Goal: Book appointment/travel/reservation

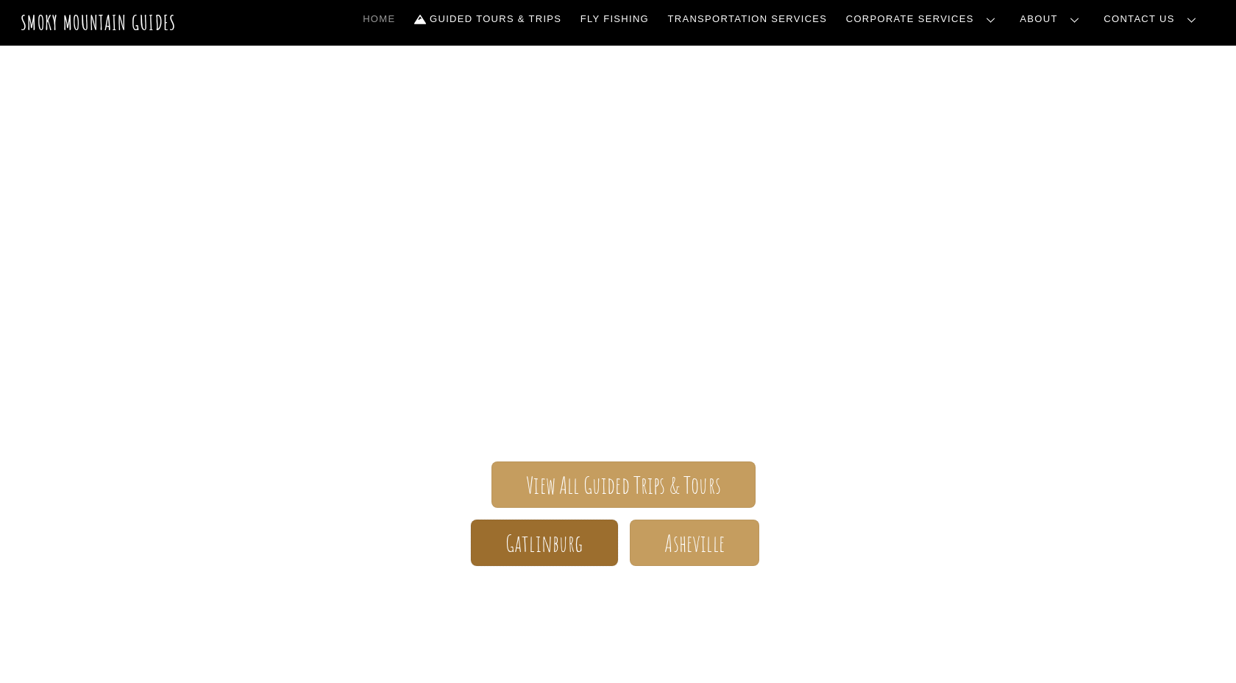
click at [508, 547] on span "Gatlinburg" at bounding box center [545, 543] width 78 height 15
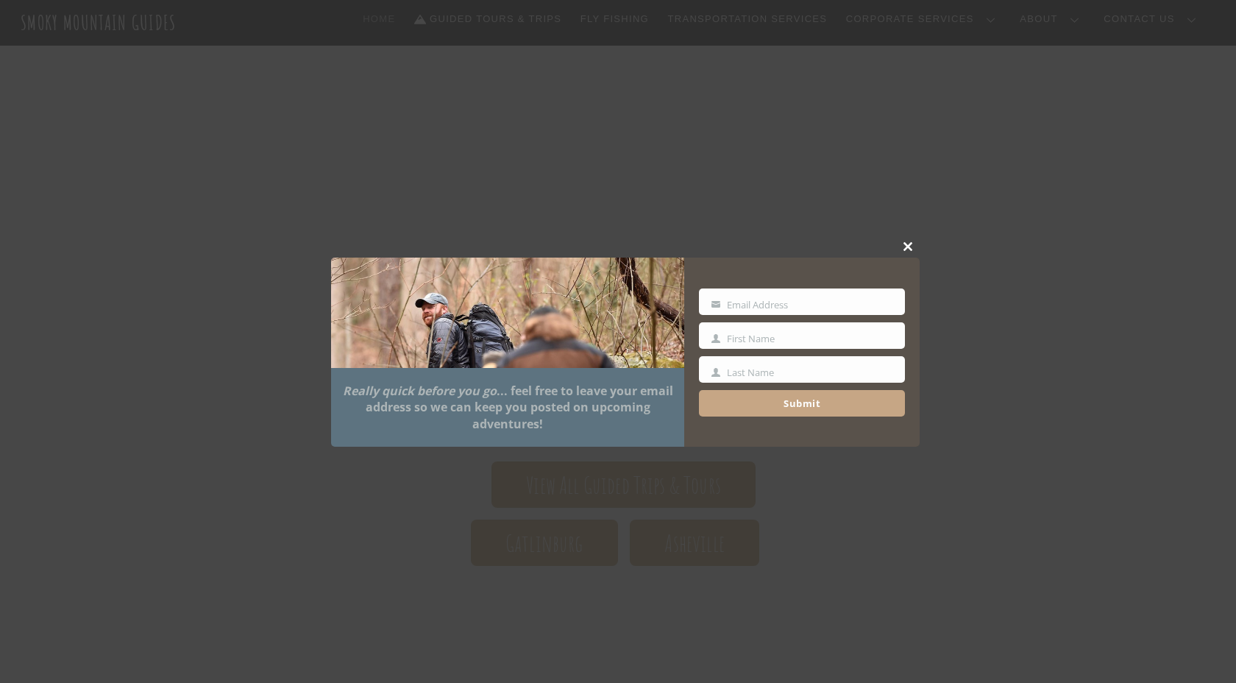
click at [909, 242] on span at bounding box center [909, 246] width 22 height 9
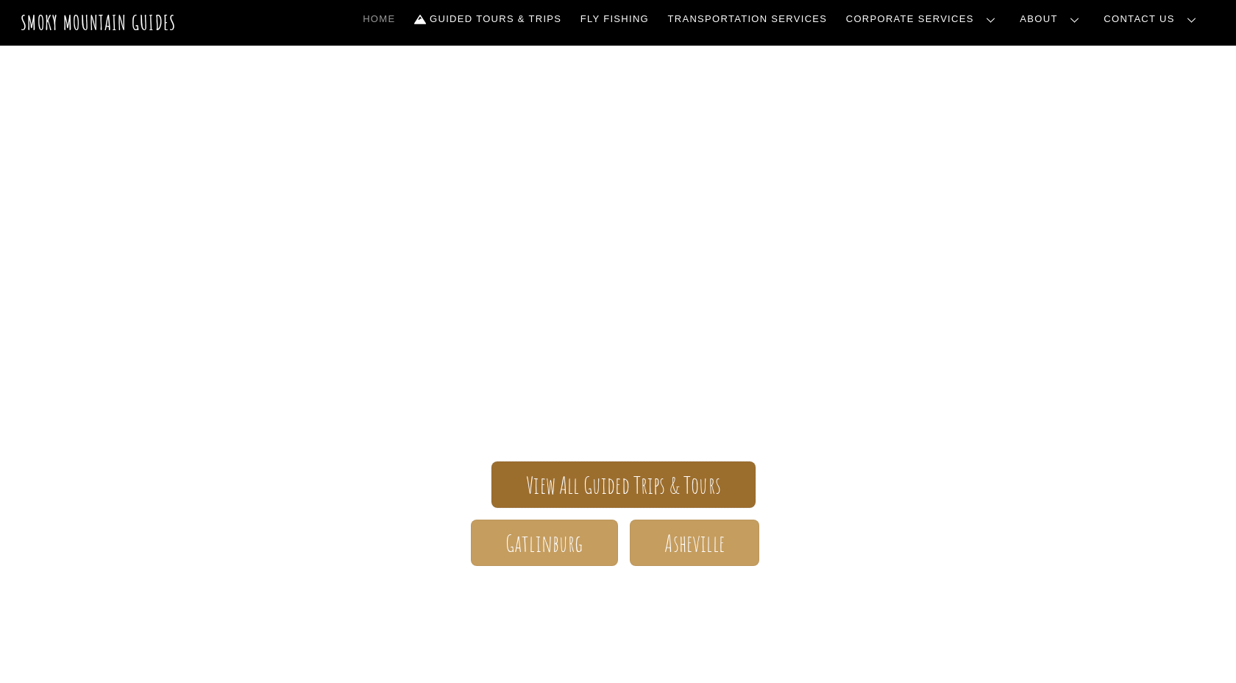
click at [648, 487] on span "View All Guided Trips & Tours" at bounding box center [623, 485] width 195 height 15
click at [578, 493] on span "View All Guided Trips & Tours" at bounding box center [623, 485] width 195 height 15
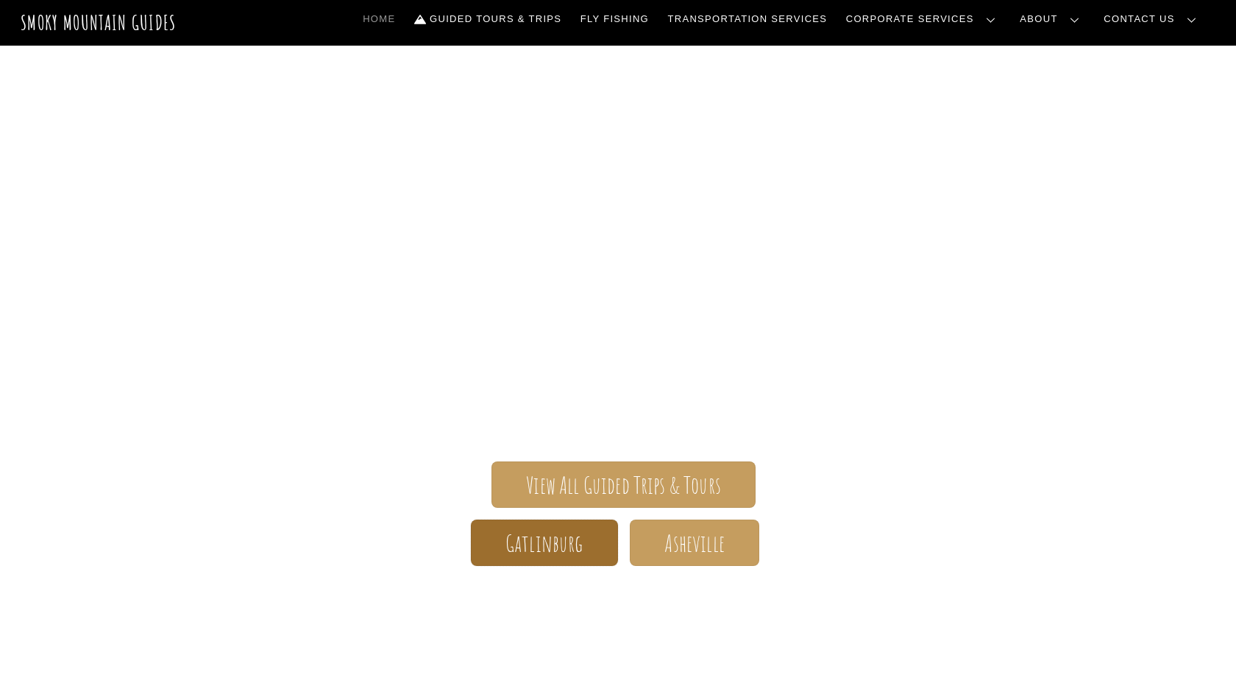
click at [559, 543] on span "Gatlinburg" at bounding box center [545, 543] width 78 height 15
click at [0, 0] on link "Reservations, Forms, Trip Packets" at bounding box center [0, 0] width 0 height 0
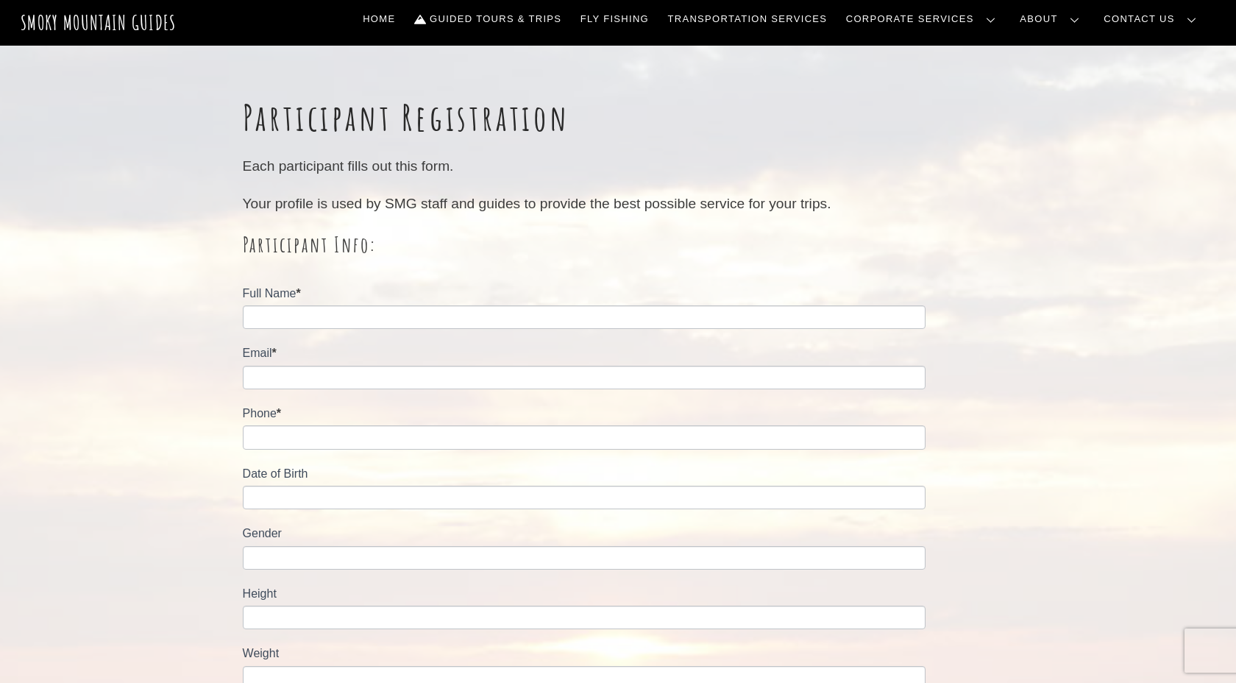
click at [0, 0] on link "Our Guides" at bounding box center [0, 0] width 0 height 0
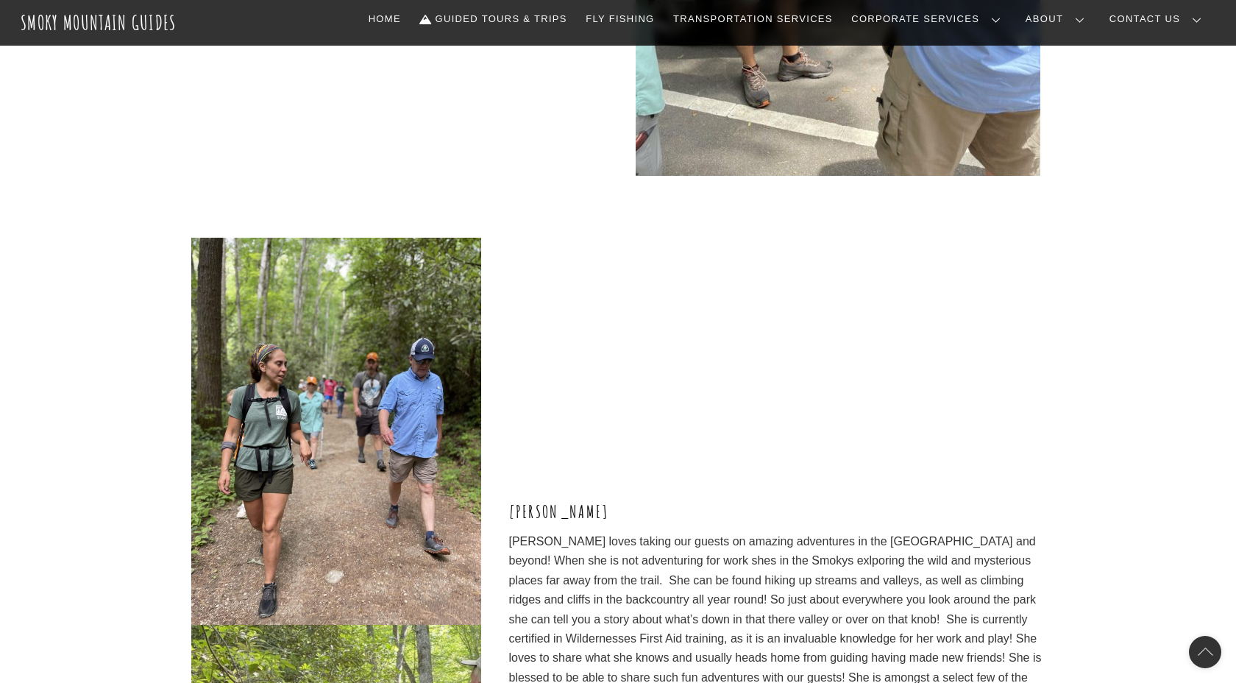
scroll to position [3849, 0]
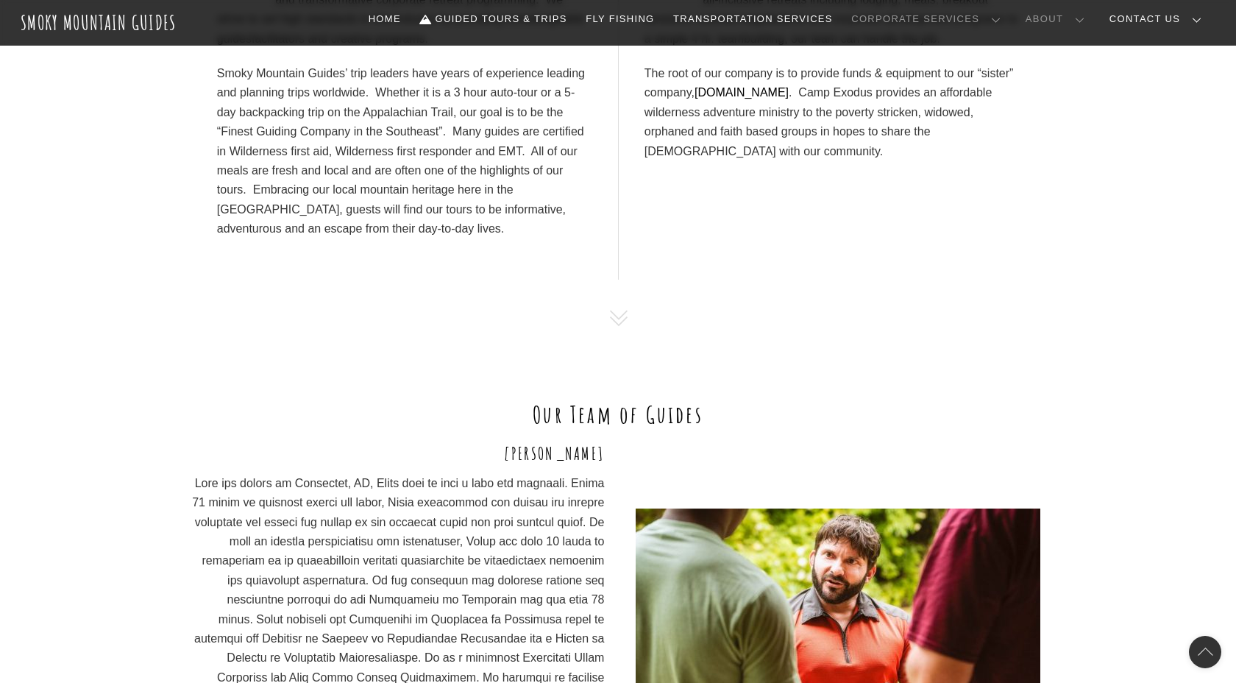
scroll to position [620, 0]
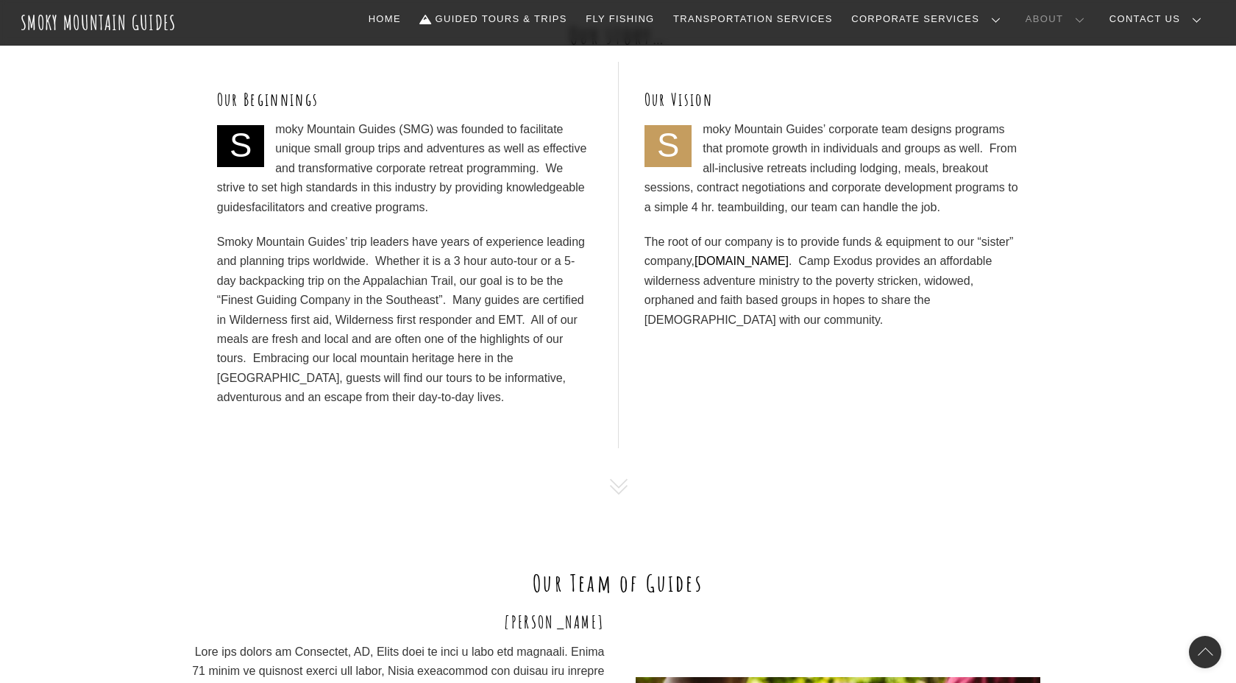
click at [0, 0] on link "Frequently Asked Questions" at bounding box center [0, 0] width 0 height 0
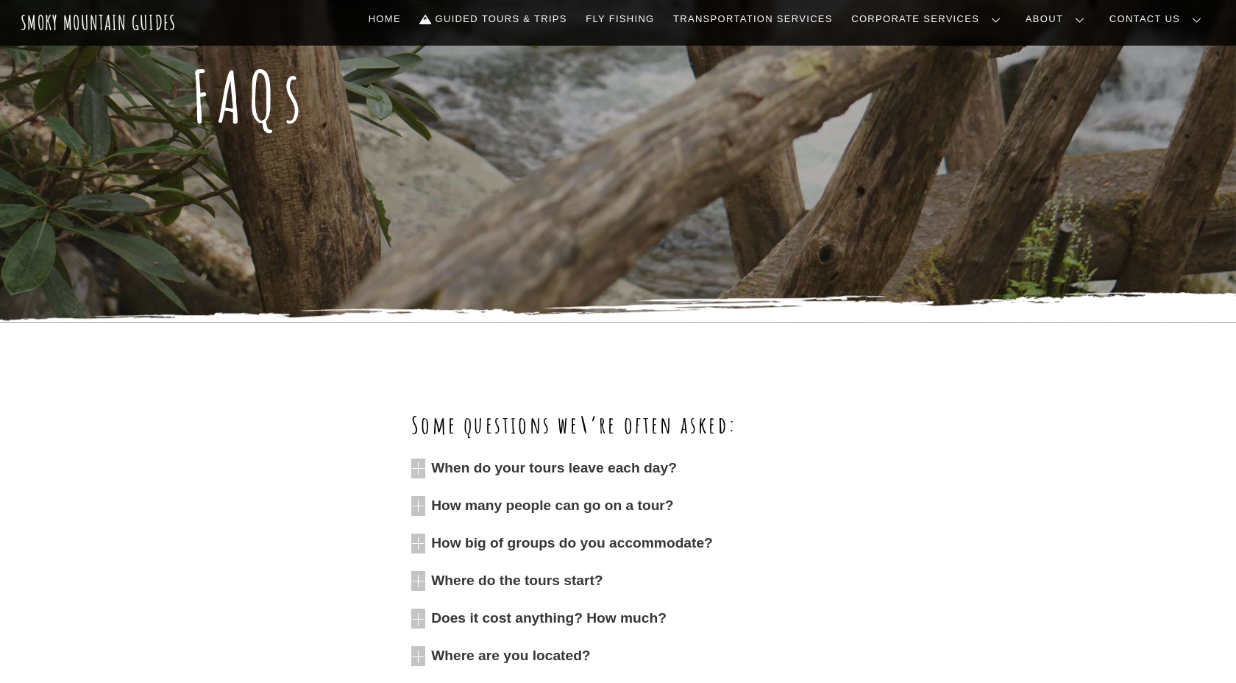
scroll to position [411, 0]
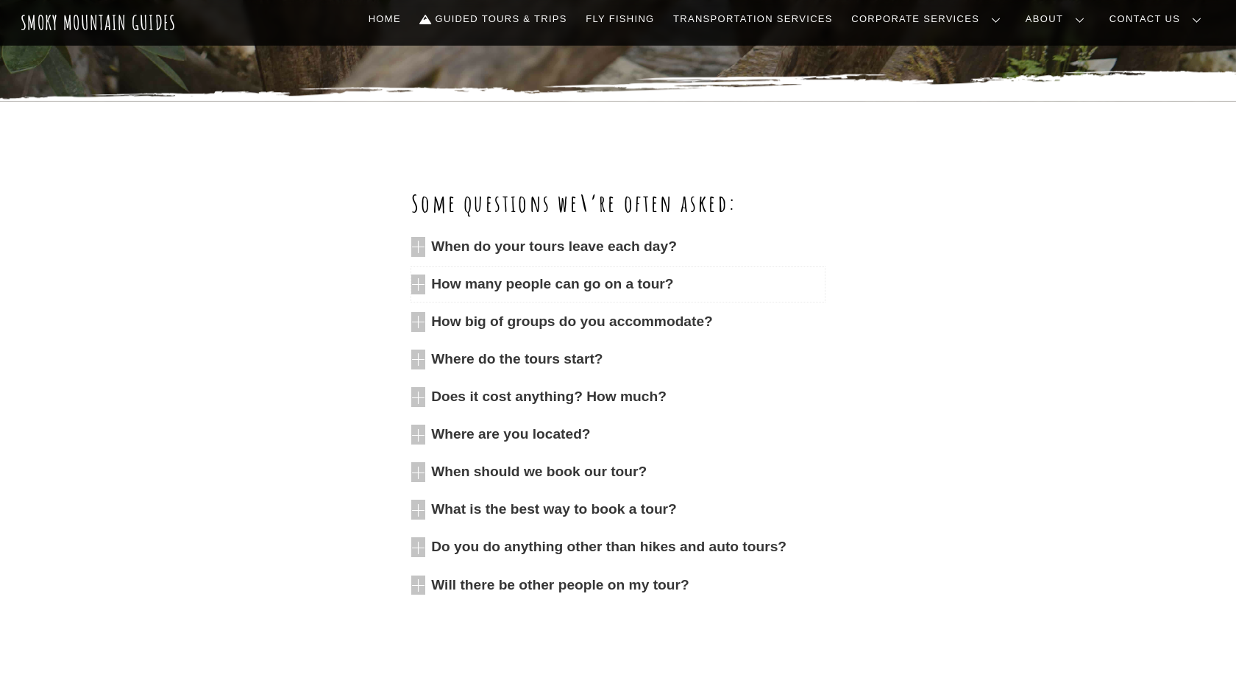
click at [642, 279] on span "How many people can go on a tour?" at bounding box center [628, 284] width 394 height 20
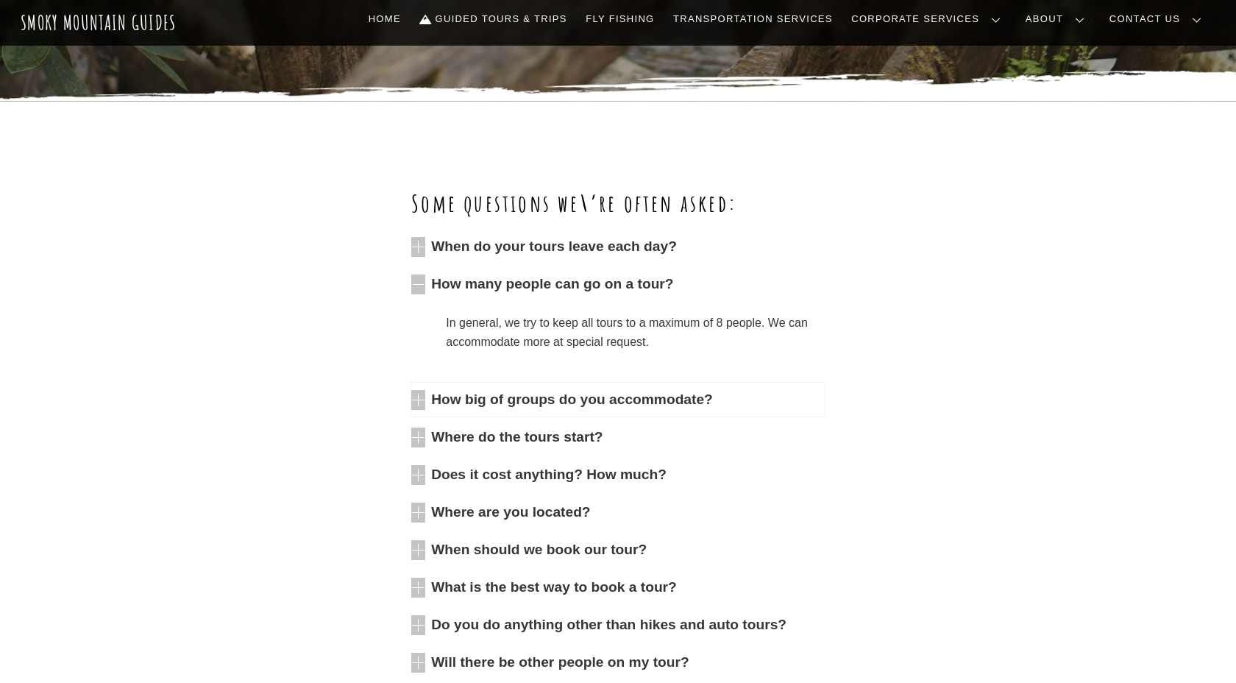
click at [618, 408] on span "How big of groups do you accommodate?" at bounding box center [628, 400] width 394 height 20
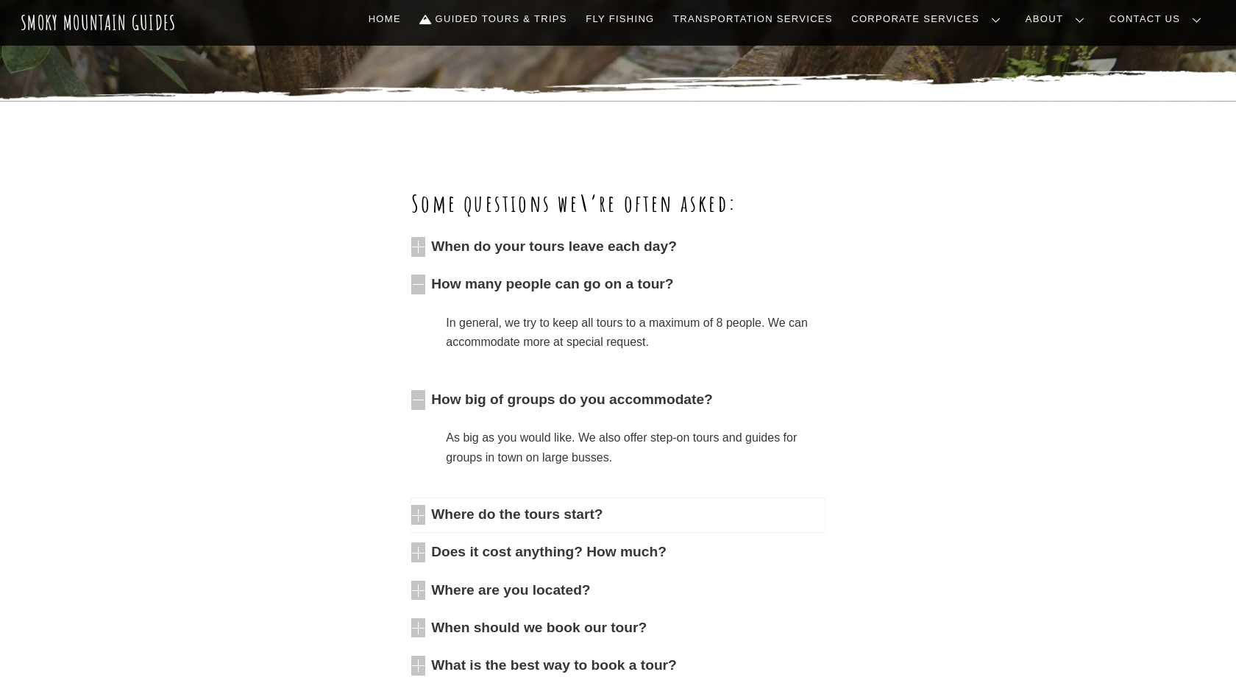
click at [581, 512] on span "Where do the tours start?" at bounding box center [628, 515] width 394 height 20
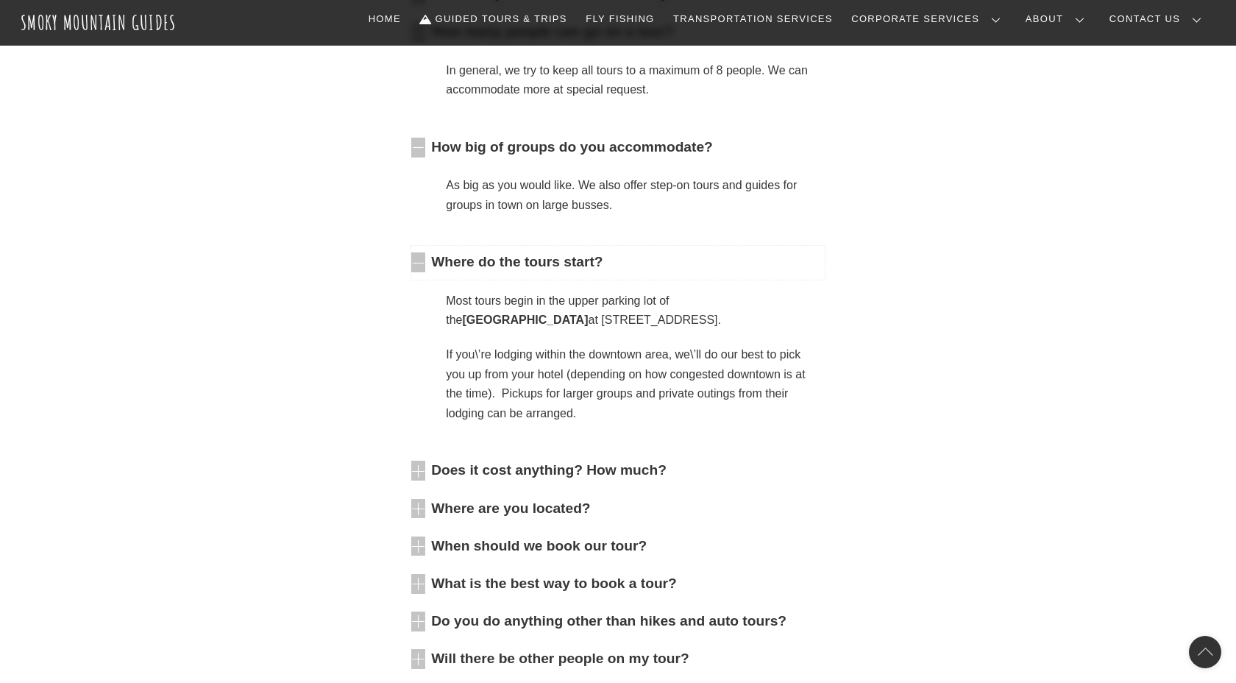
scroll to position [667, 0]
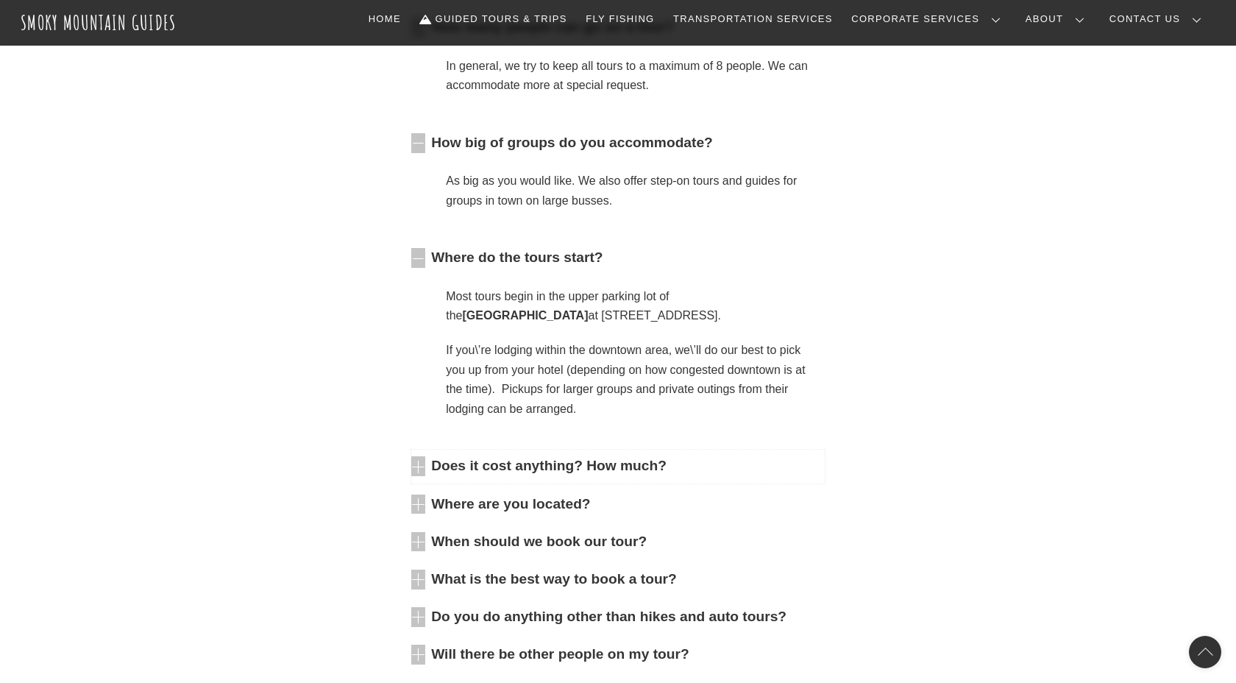
click at [578, 465] on span "Does it cost anything? How much?" at bounding box center [628, 466] width 394 height 20
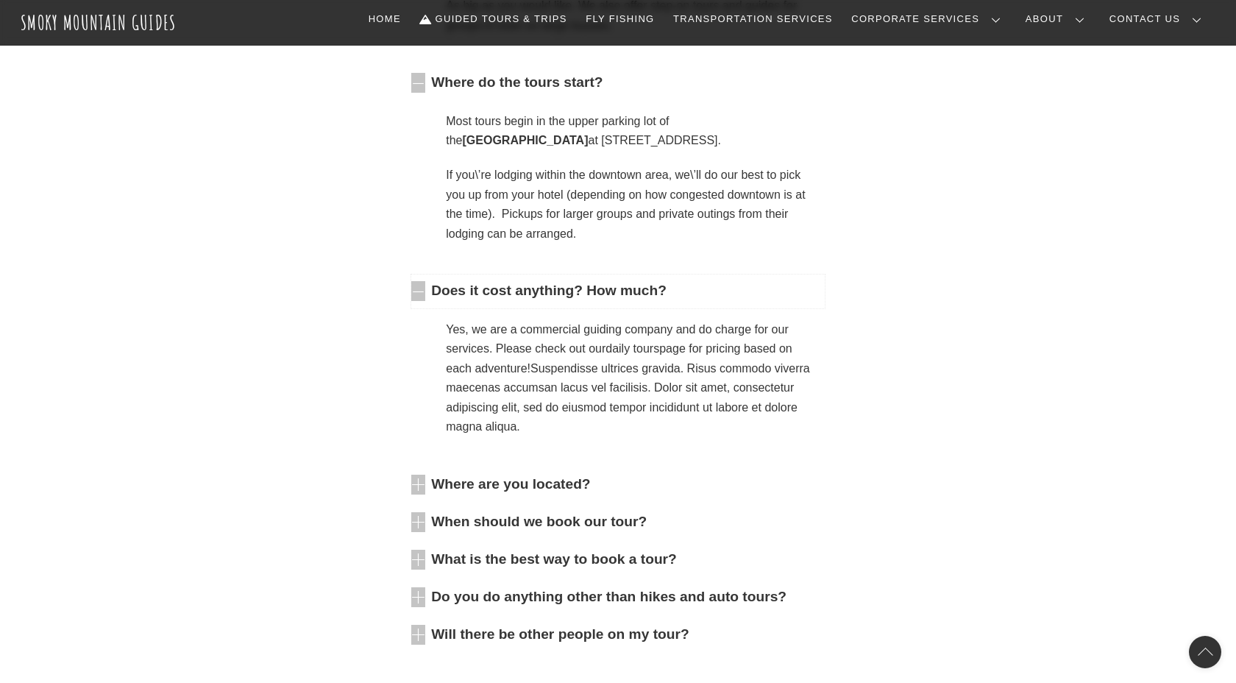
scroll to position [857, 0]
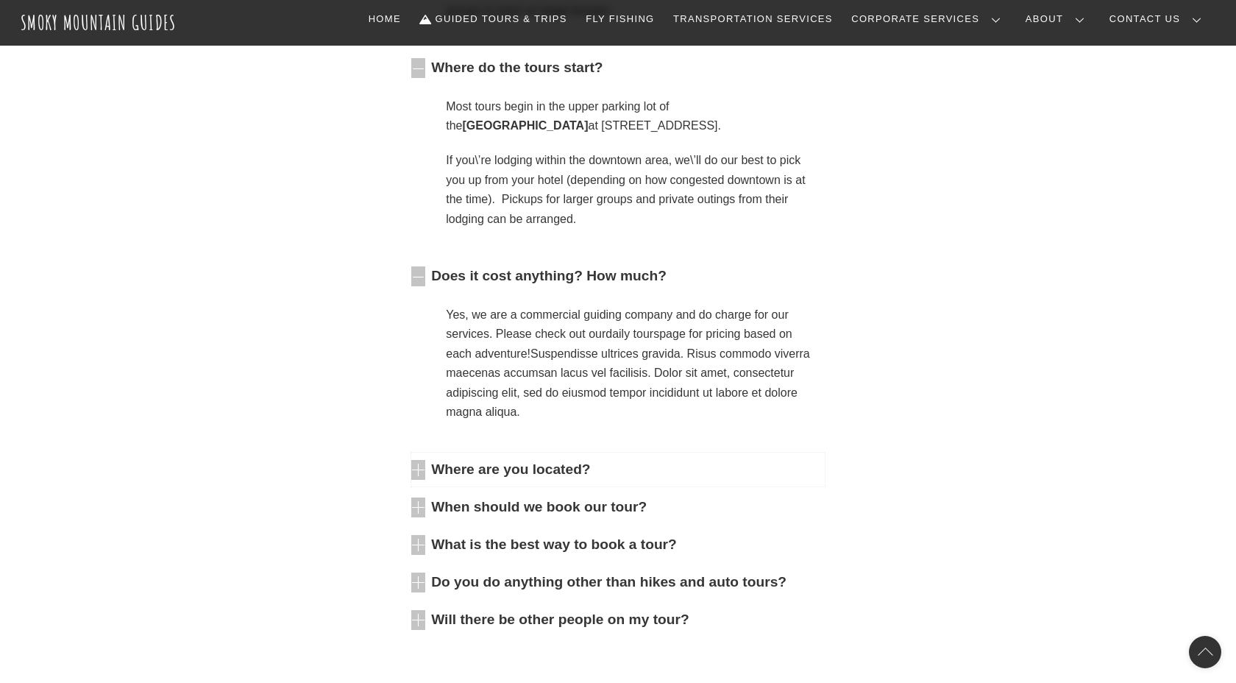
click at [575, 472] on span "Where are you located?" at bounding box center [628, 470] width 394 height 20
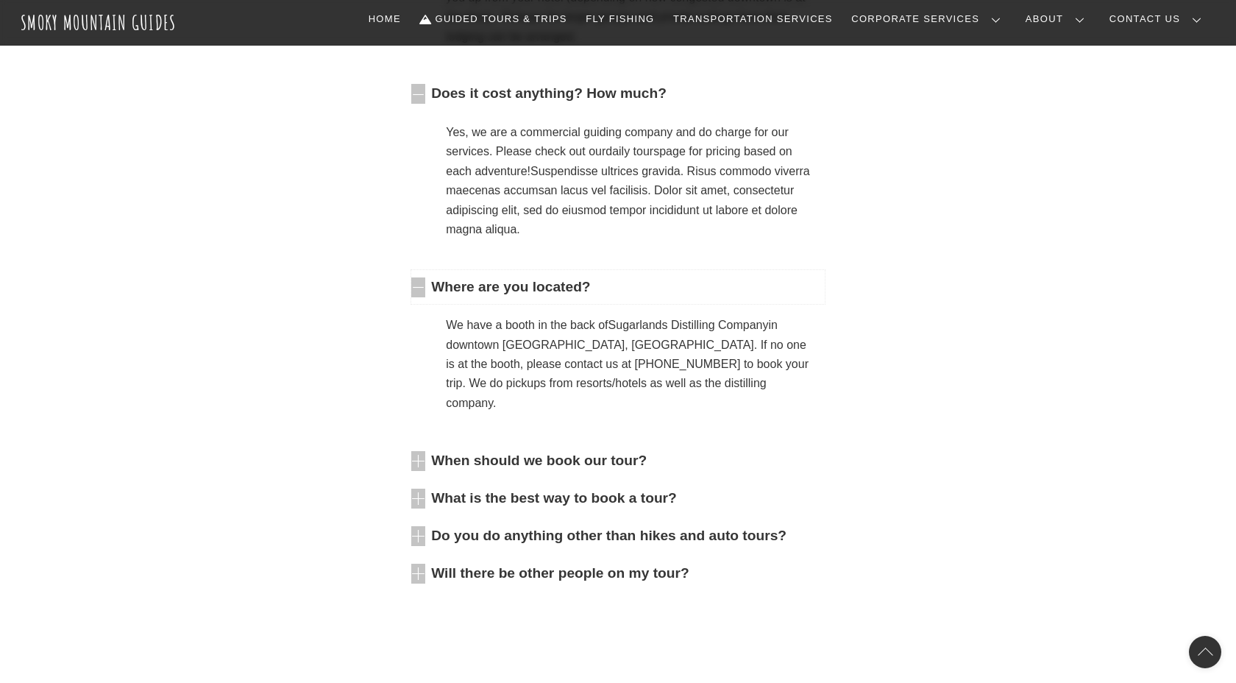
scroll to position [1049, 0]
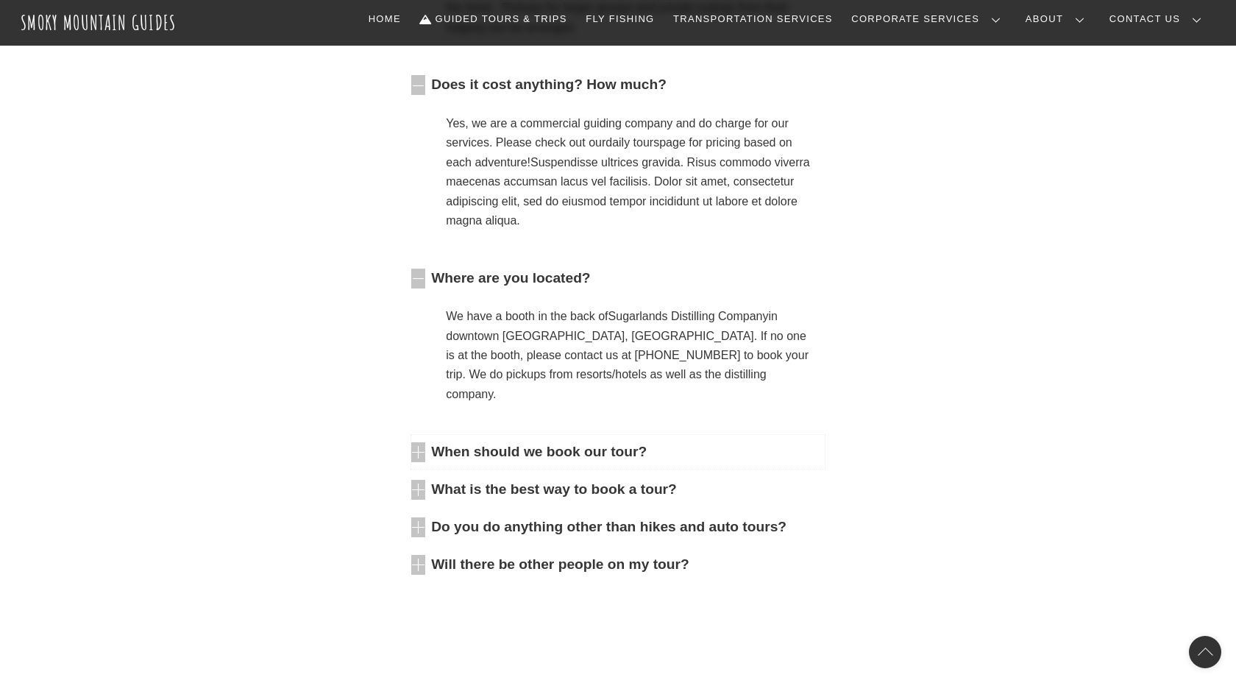
click at [626, 442] on span "When should we book our tour?" at bounding box center [628, 452] width 394 height 20
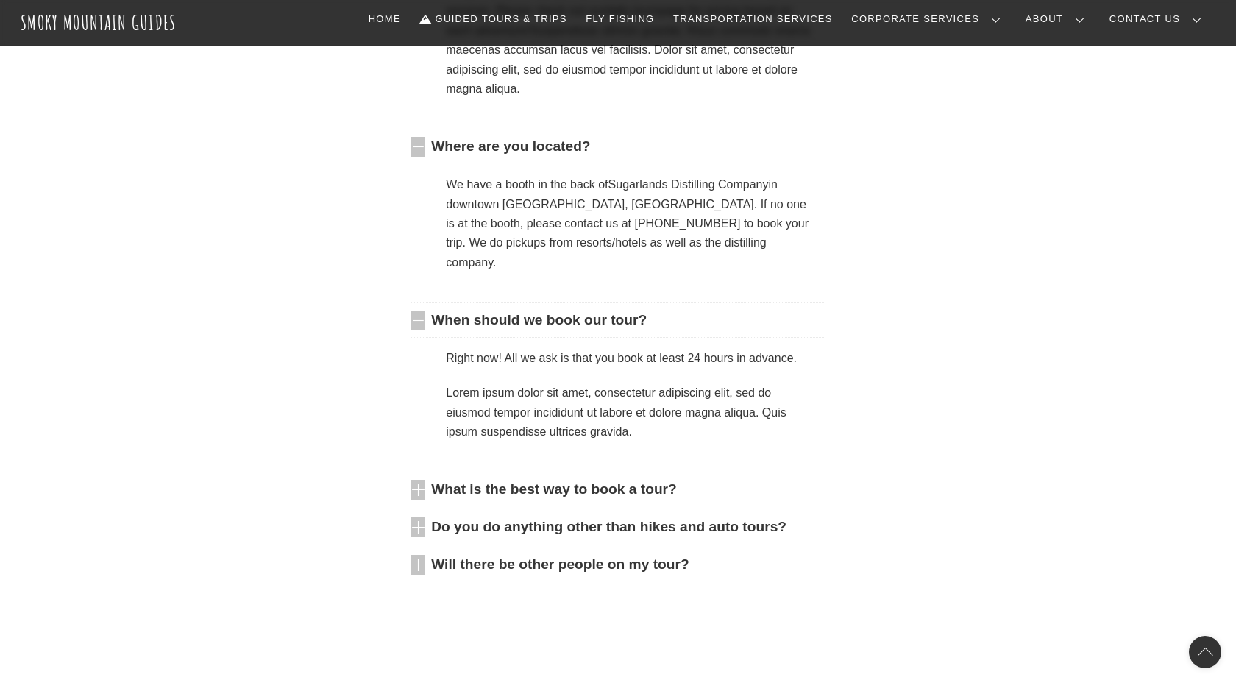
scroll to position [1201, 0]
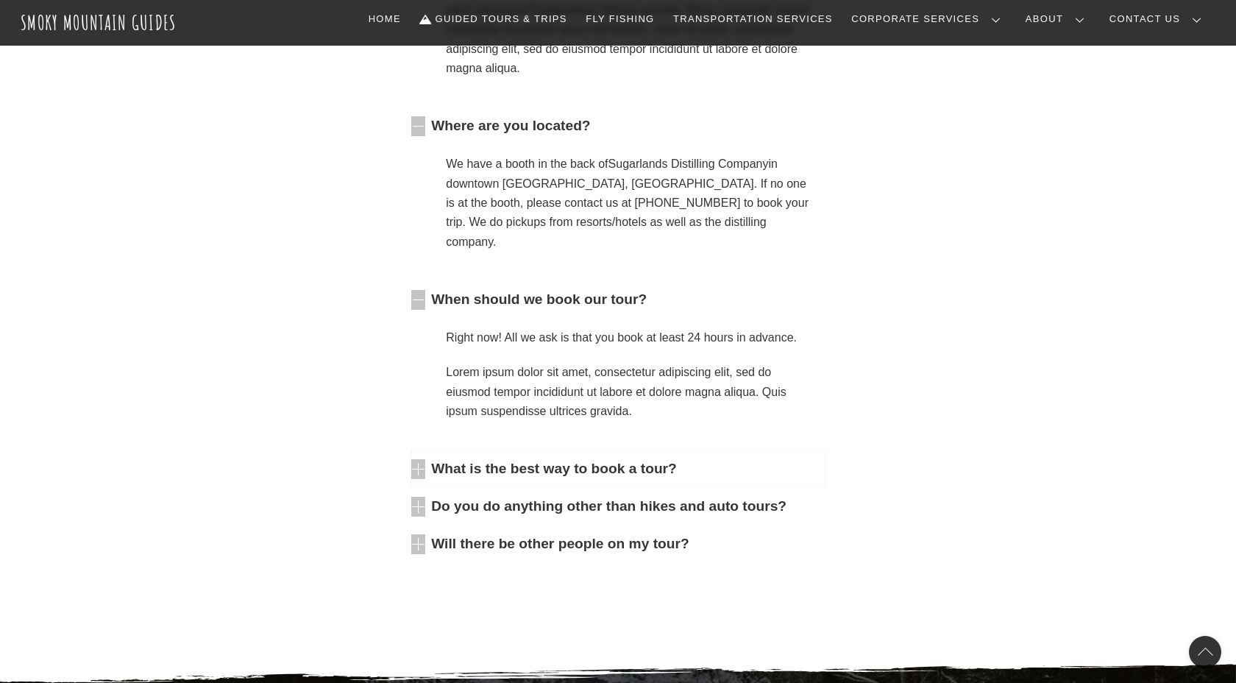
click at [580, 459] on span "What is the best way to book a tour?" at bounding box center [628, 469] width 394 height 20
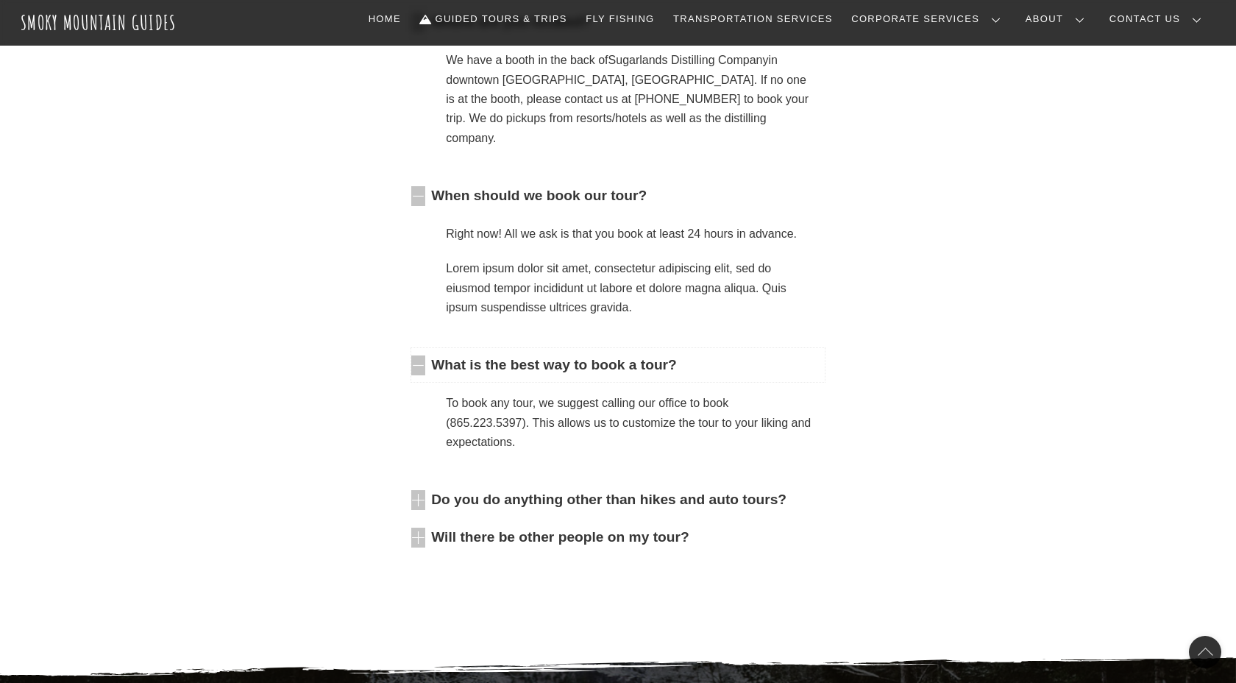
scroll to position [1328, 0]
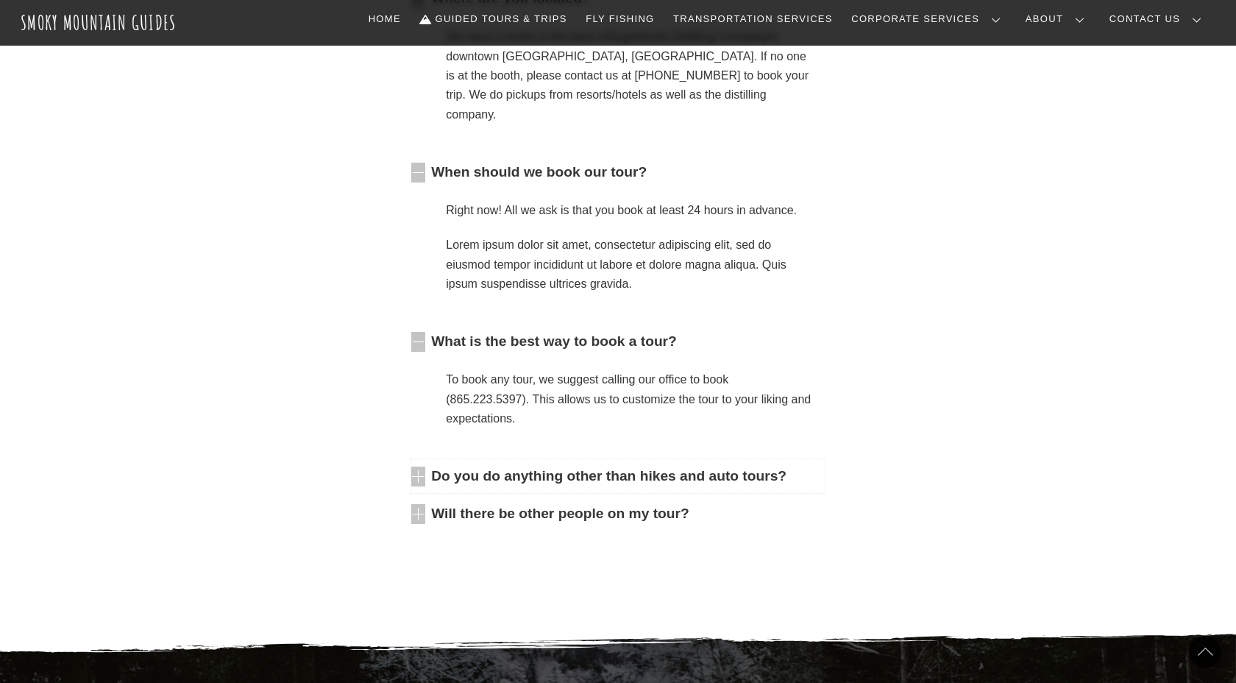
click at [765, 467] on span "Do you do anything other than hikes and auto tours?" at bounding box center [628, 477] width 394 height 20
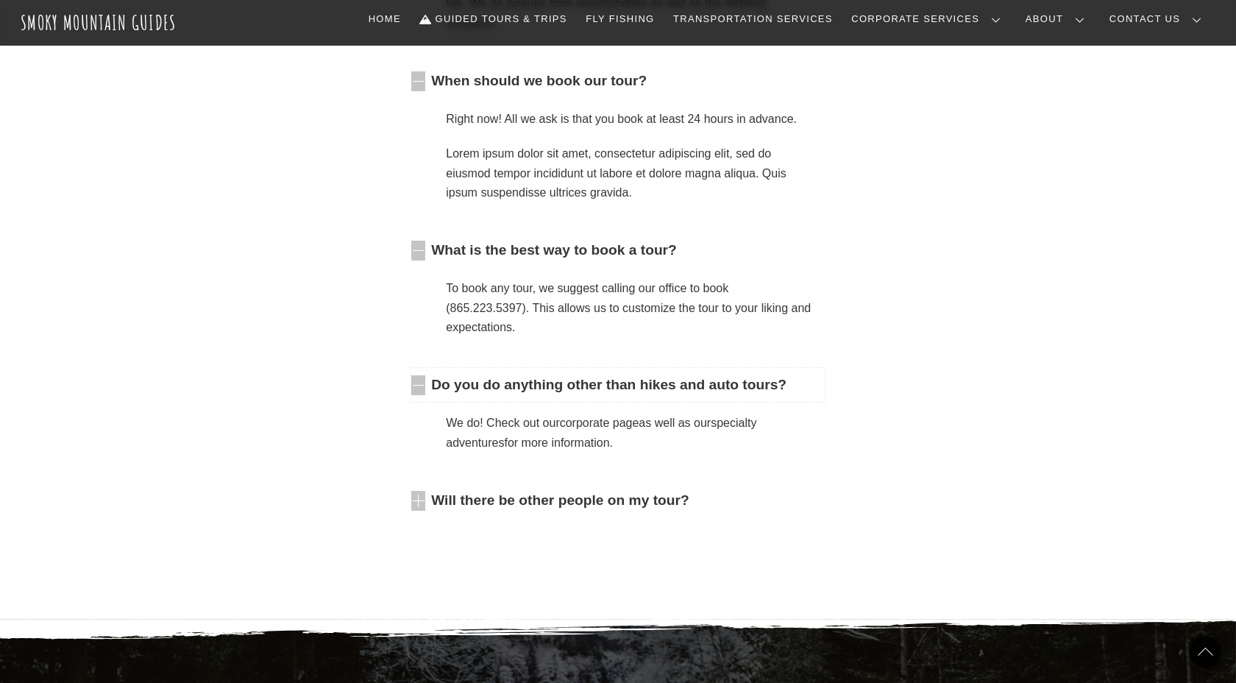
scroll to position [1428, 0]
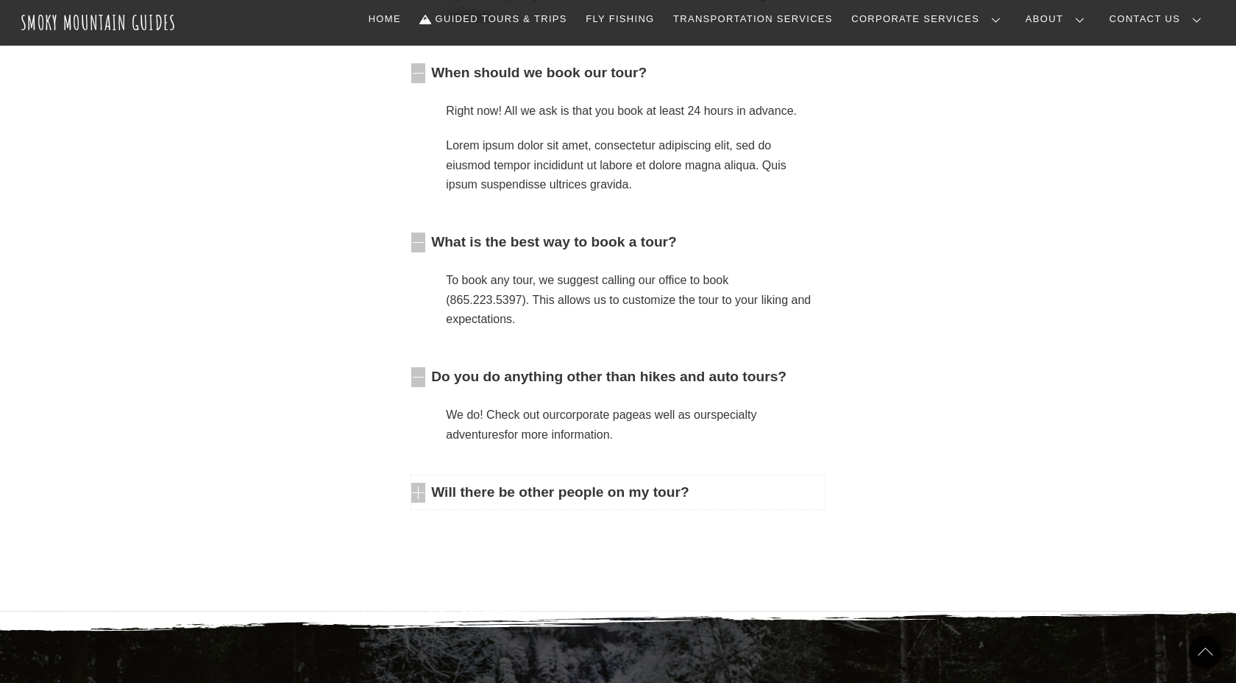
click at [626, 483] on span "Will there be other people on my tour?" at bounding box center [628, 493] width 394 height 20
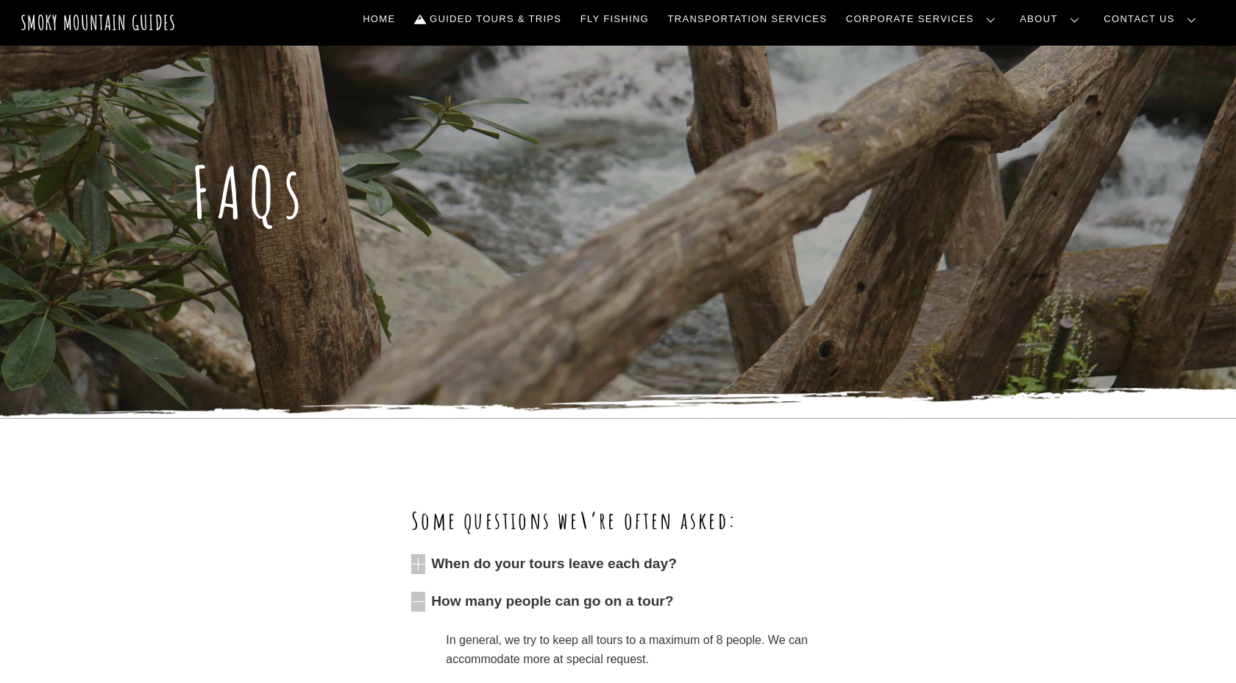
scroll to position [0, 0]
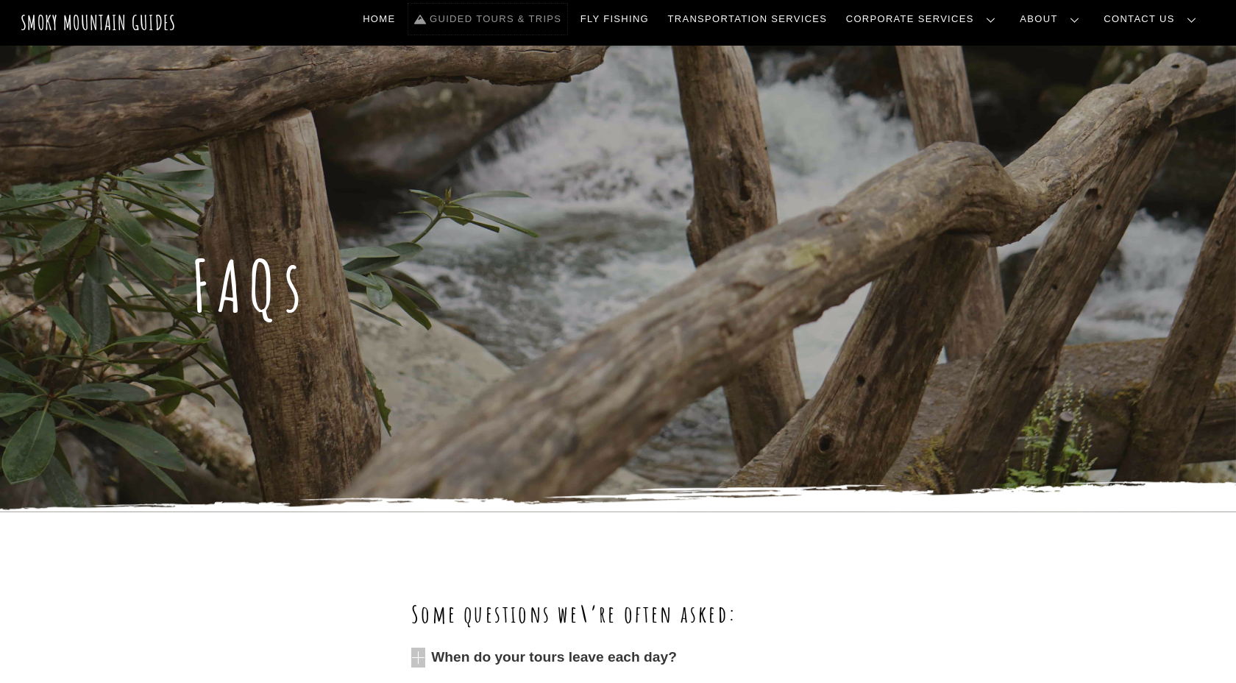
click at [567, 18] on link "Guided Tours & Trips" at bounding box center [487, 19] width 159 height 31
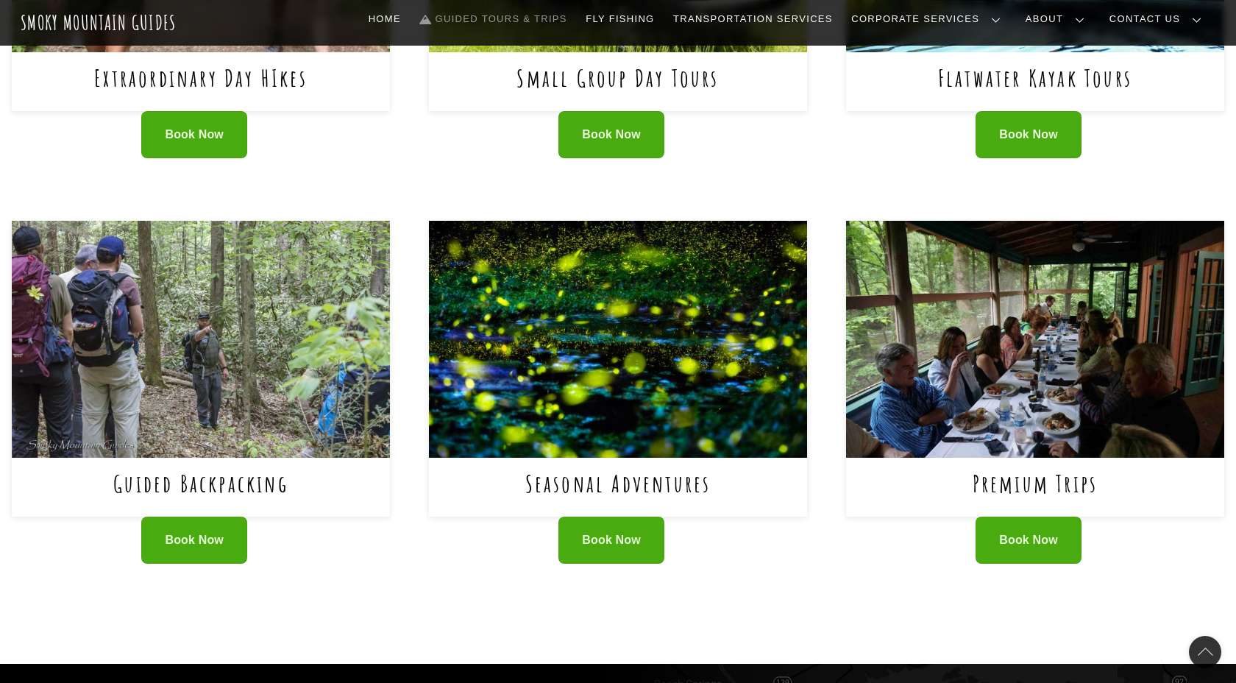
scroll to position [809, 0]
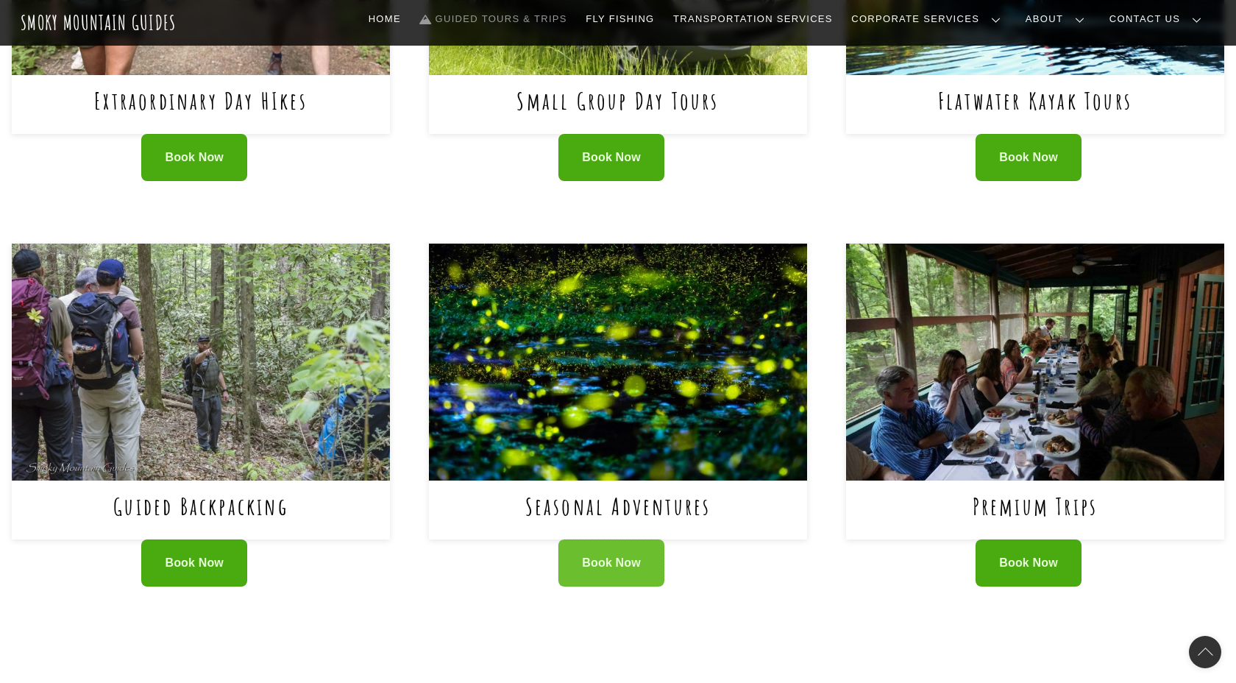
click at [652, 573] on link "Book Now" at bounding box center [612, 563] width 106 height 48
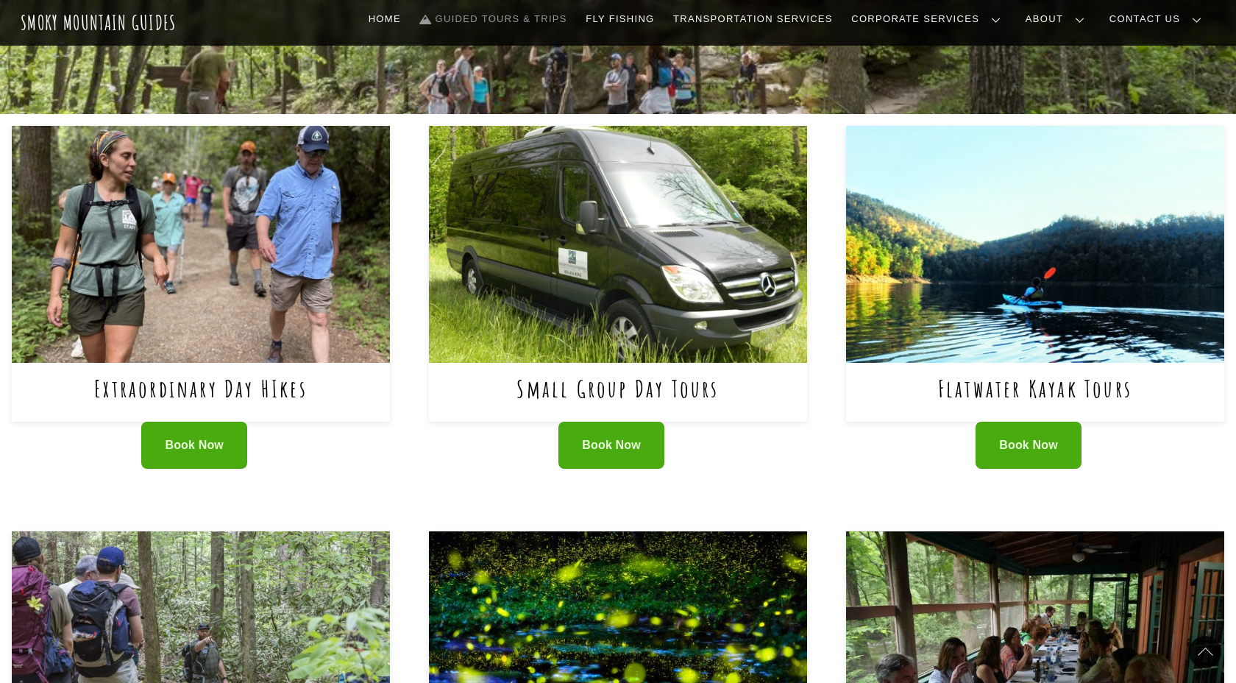
scroll to position [511, 0]
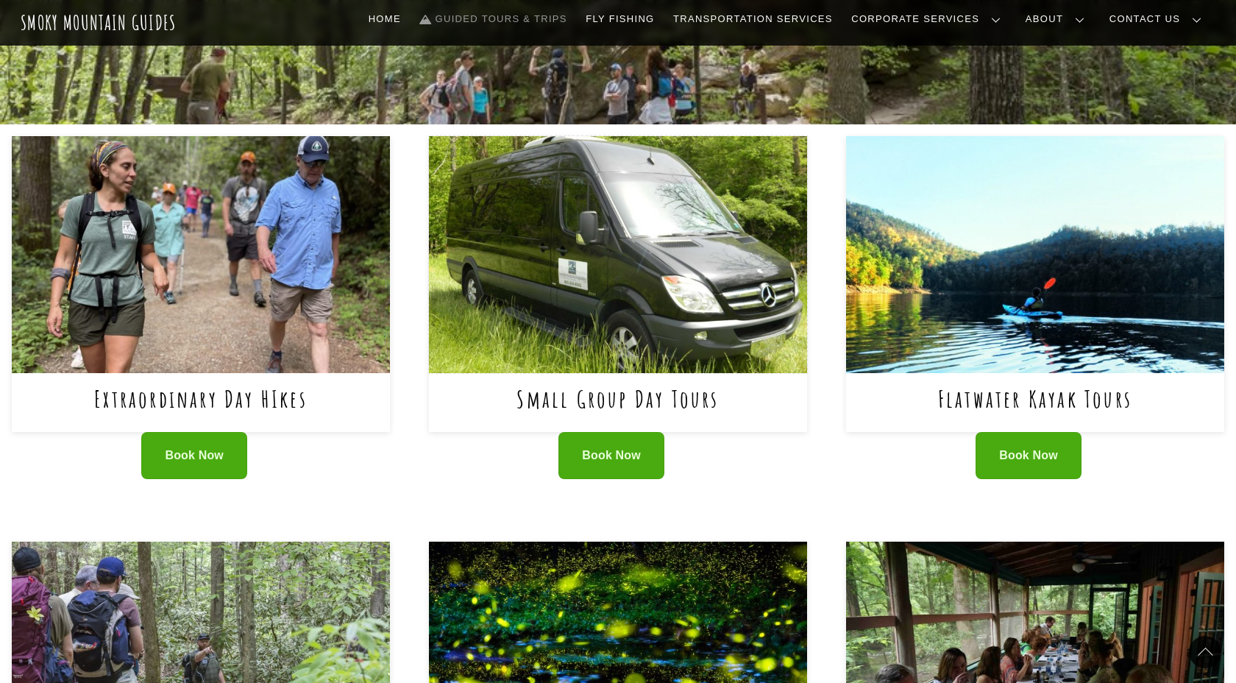
click at [685, 258] on img at bounding box center [618, 254] width 378 height 236
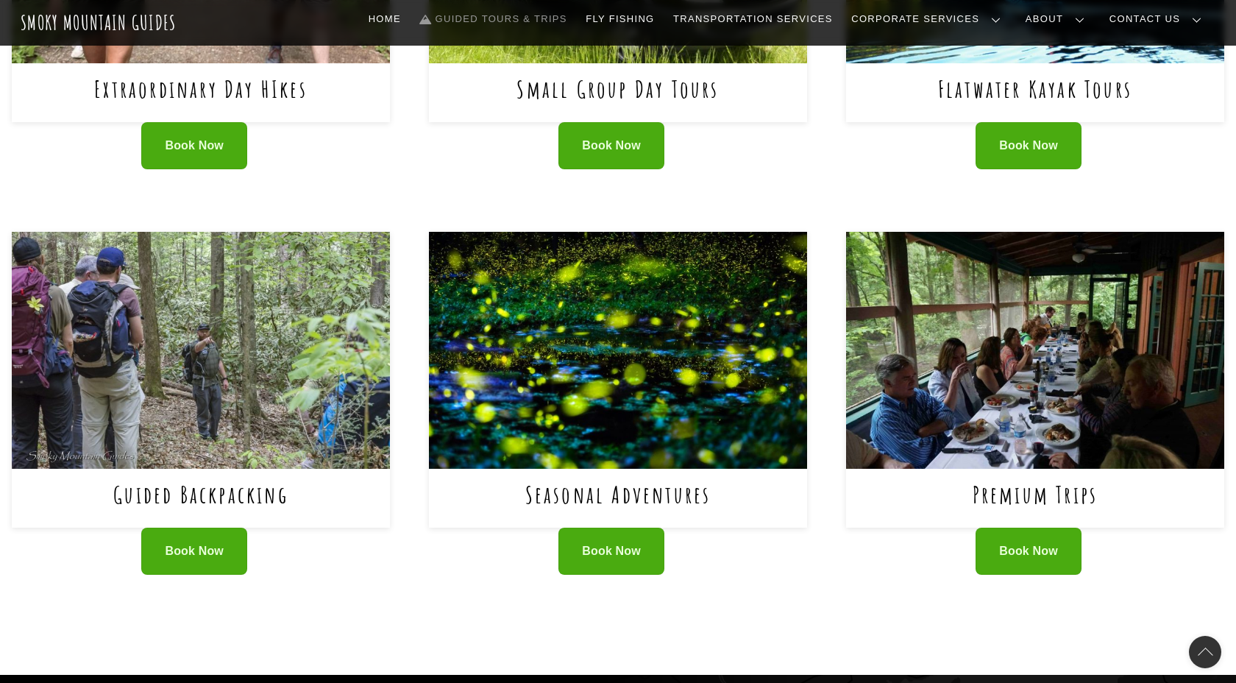
scroll to position [855, 0]
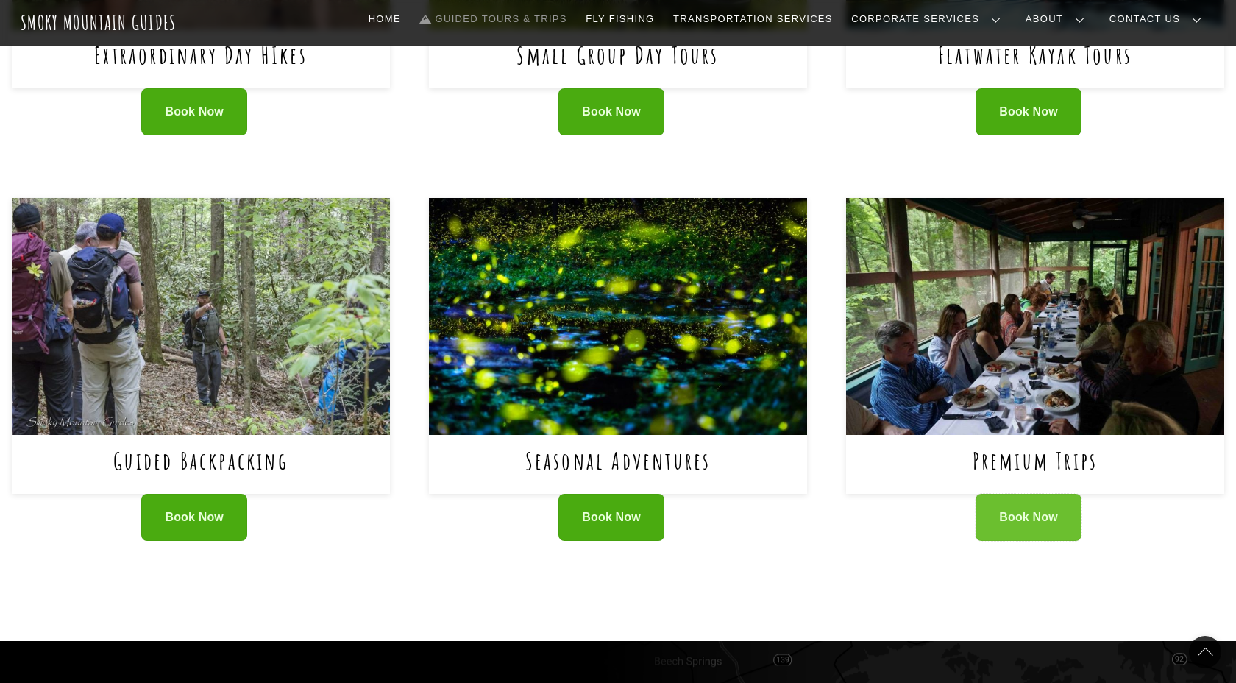
click at [1055, 514] on span "Book Now" at bounding box center [1028, 517] width 59 height 15
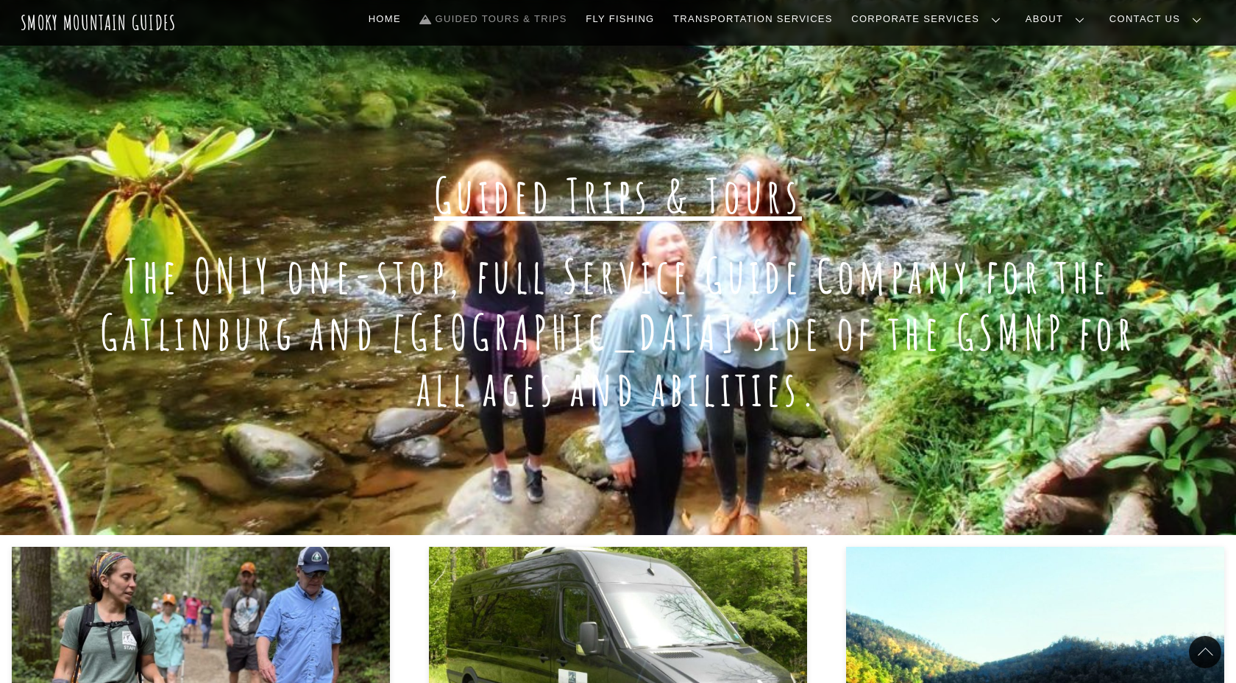
scroll to position [0, 0]
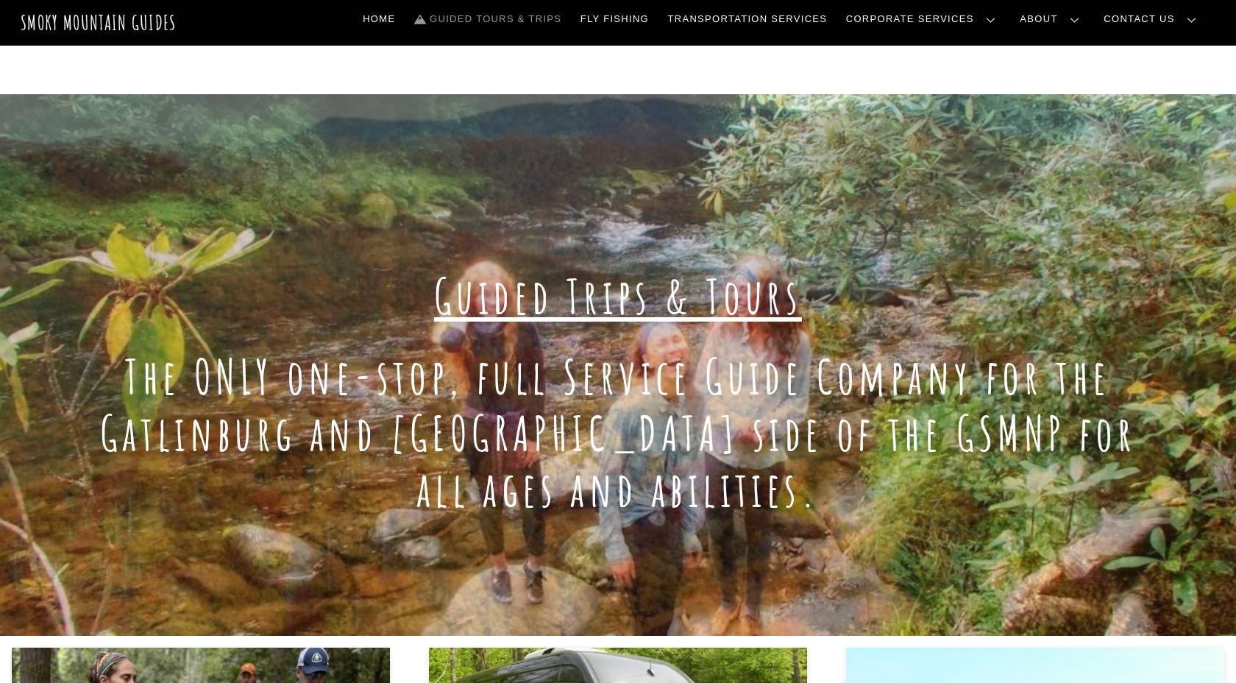
click at [0, 0] on link "Gallery" at bounding box center [0, 0] width 0 height 0
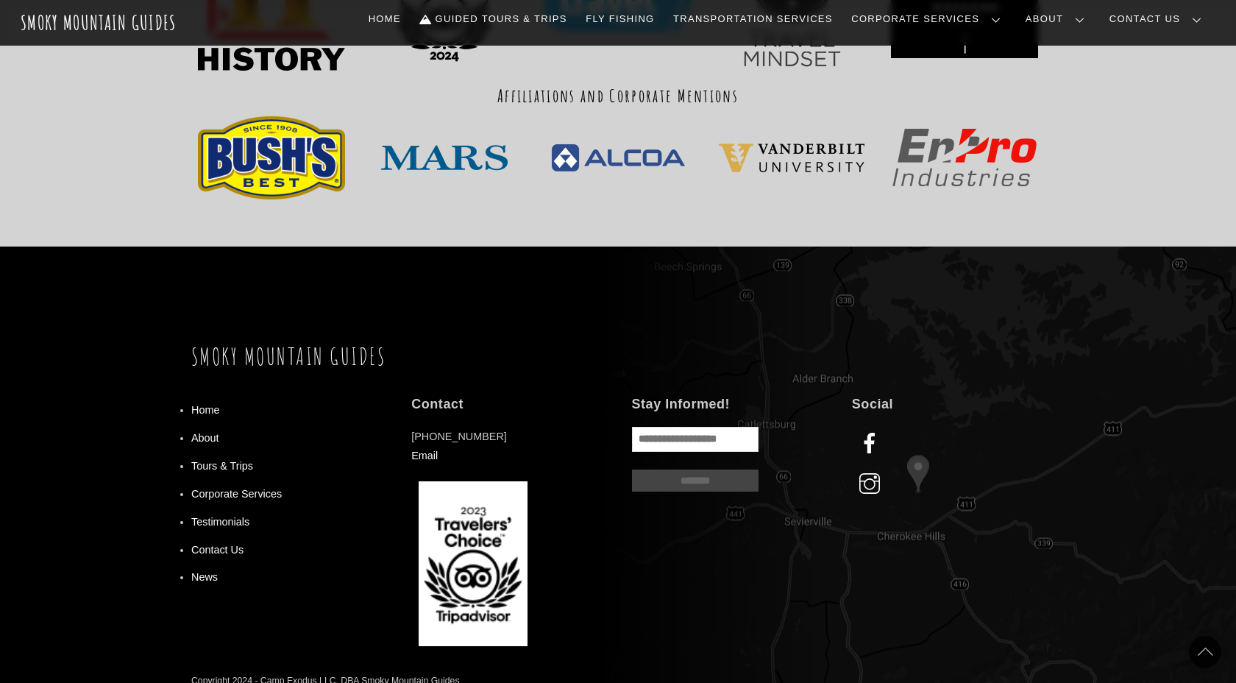
scroll to position [1643, 0]
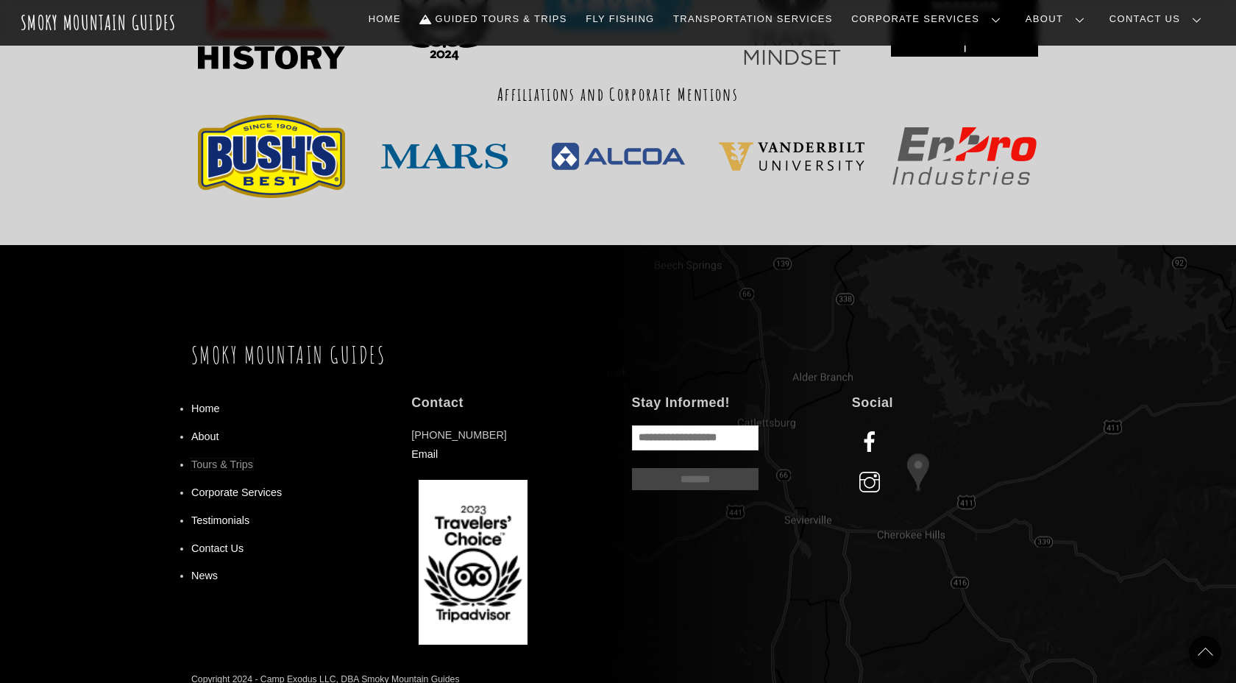
click at [235, 464] on link "Tours & Trips" at bounding box center [222, 464] width 62 height 12
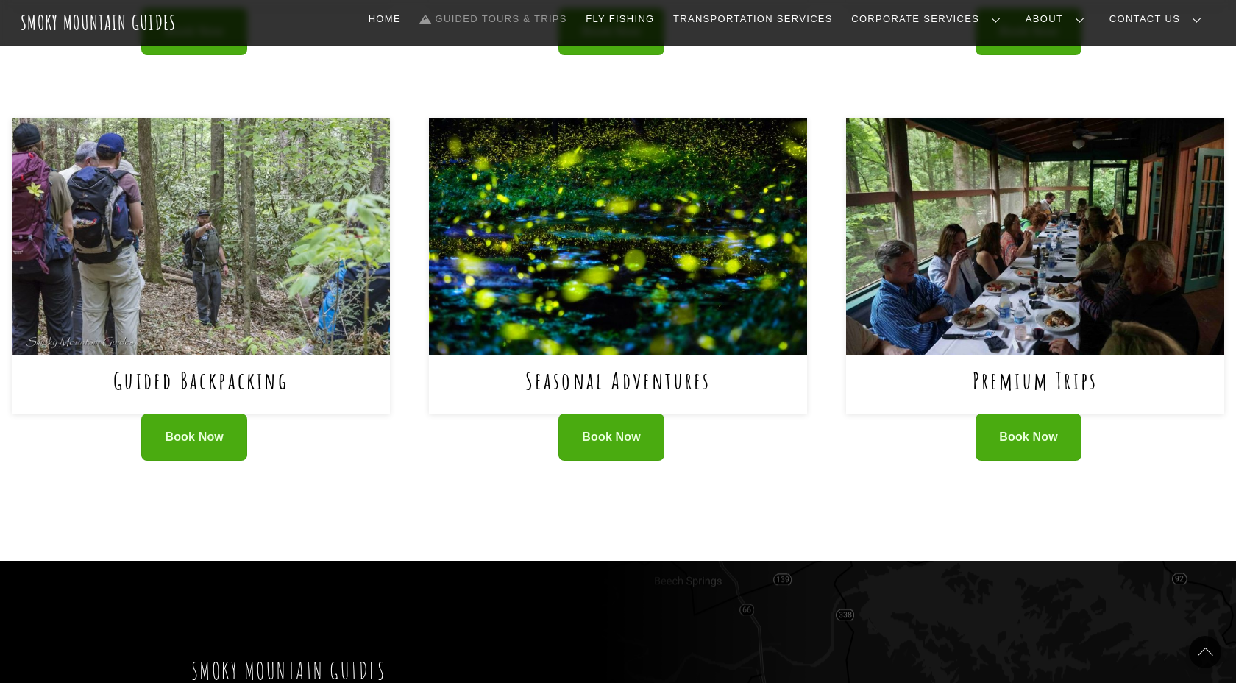
scroll to position [938, 0]
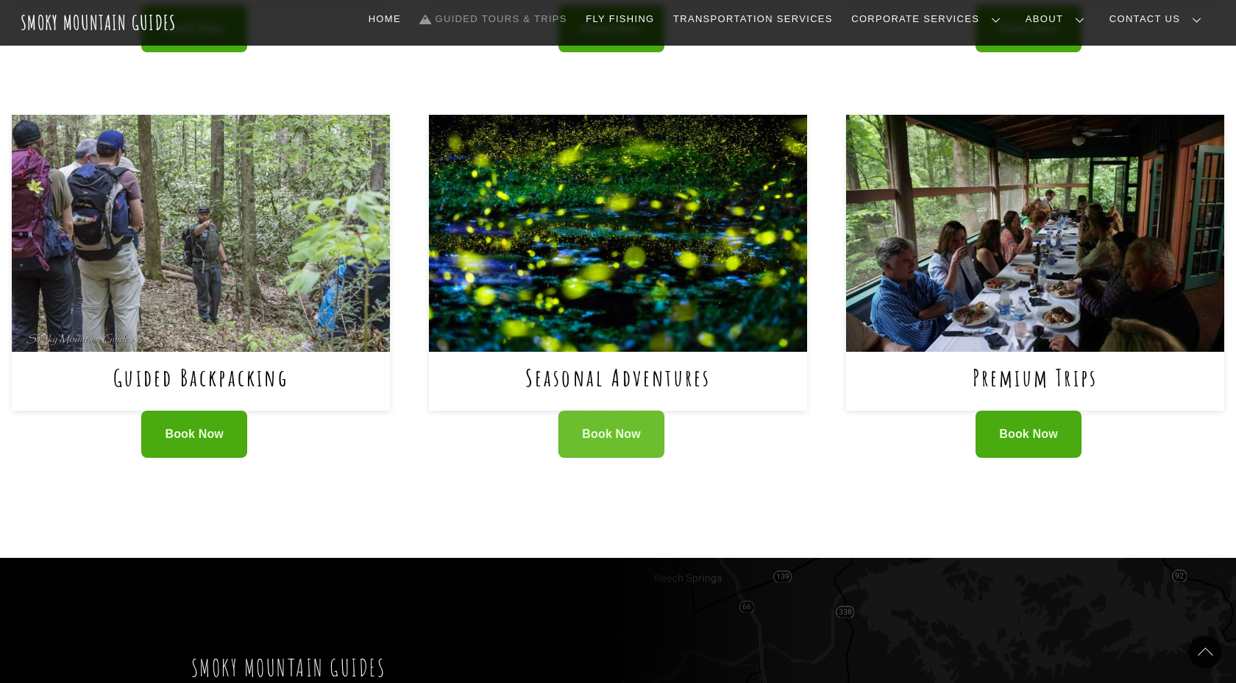
click at [639, 432] on span "Book Now" at bounding box center [611, 434] width 59 height 15
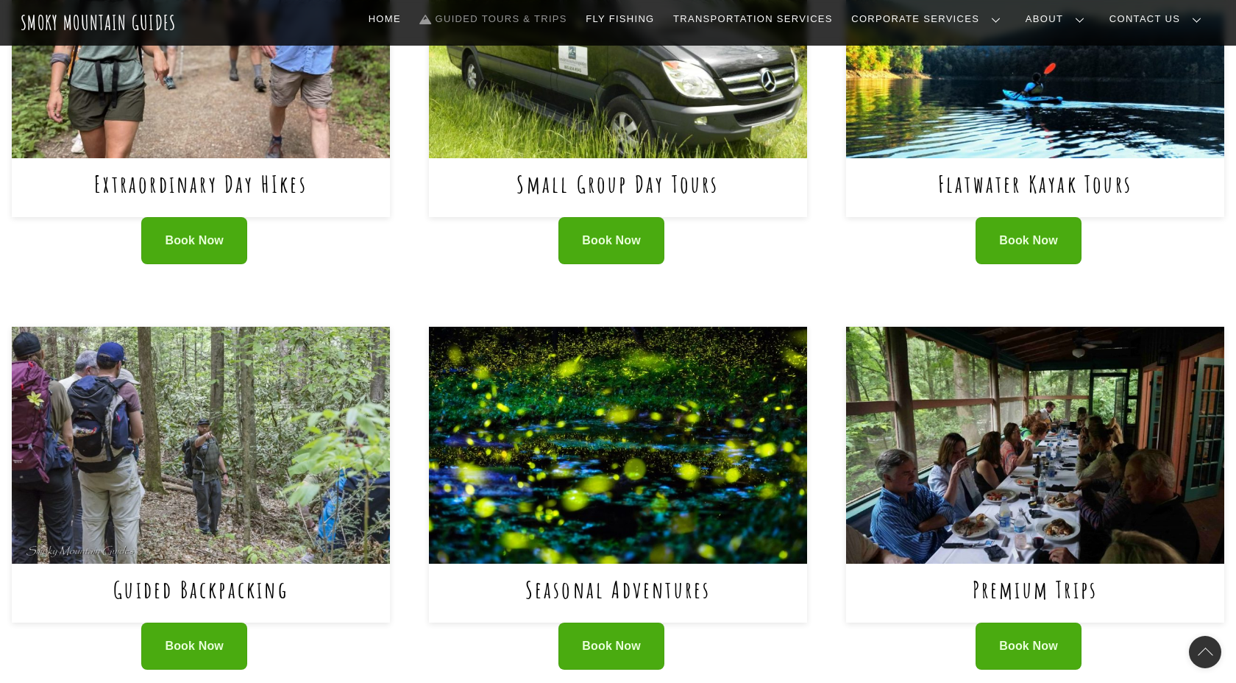
scroll to position [278, 0]
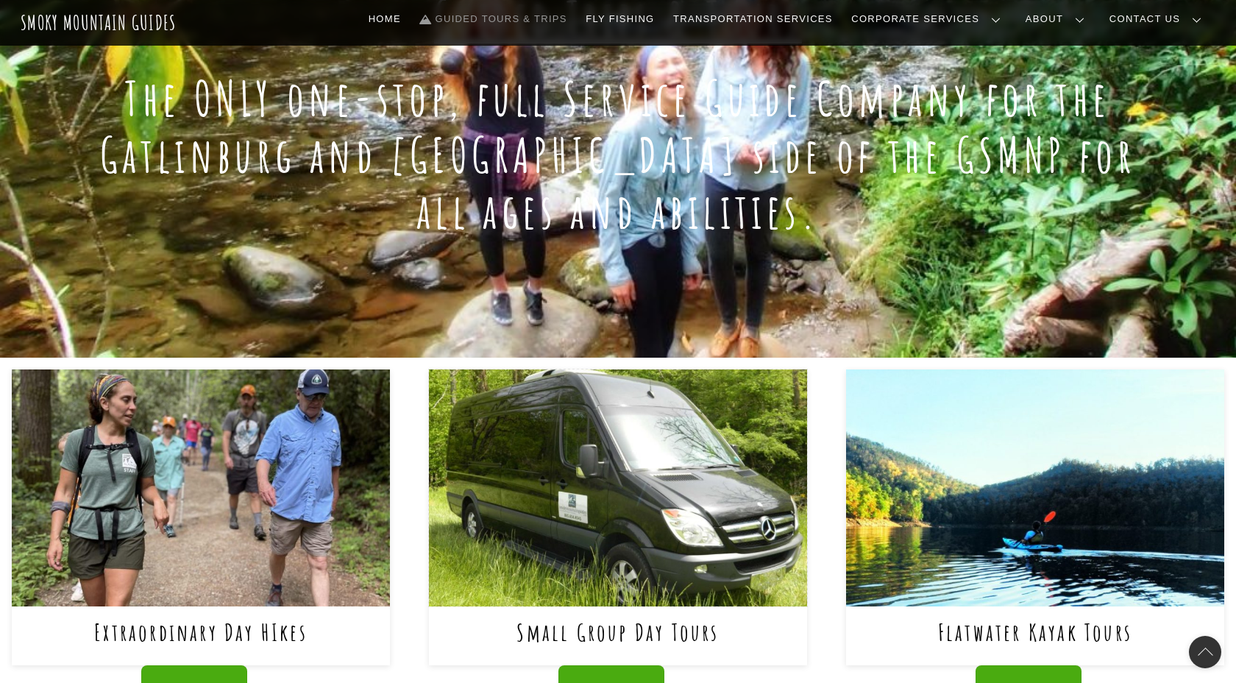
click at [575, 505] on img at bounding box center [618, 487] width 378 height 236
